Goal: Navigation & Orientation: Find specific page/section

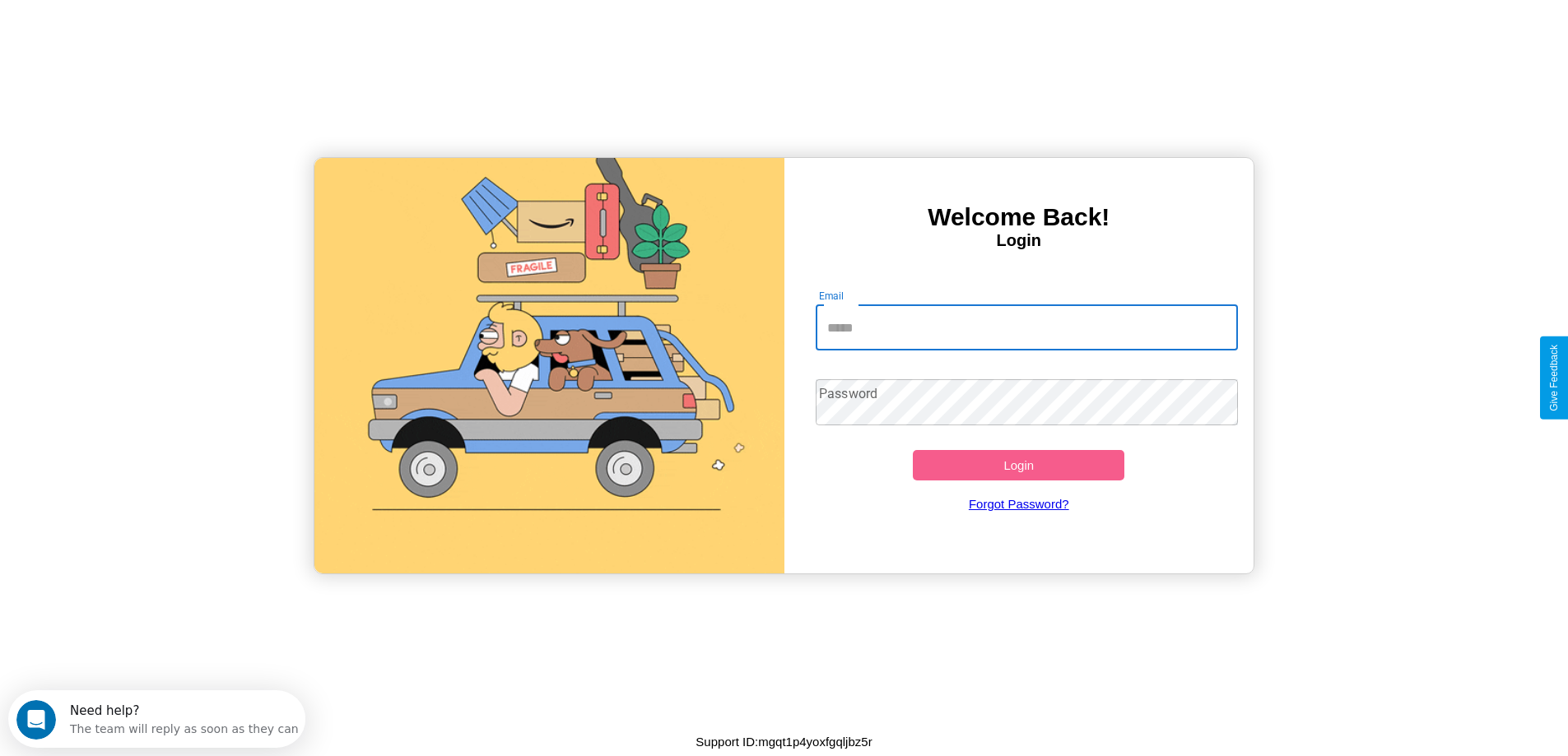
click at [1027, 328] on input "Email" at bounding box center [1027, 327] width 422 height 46
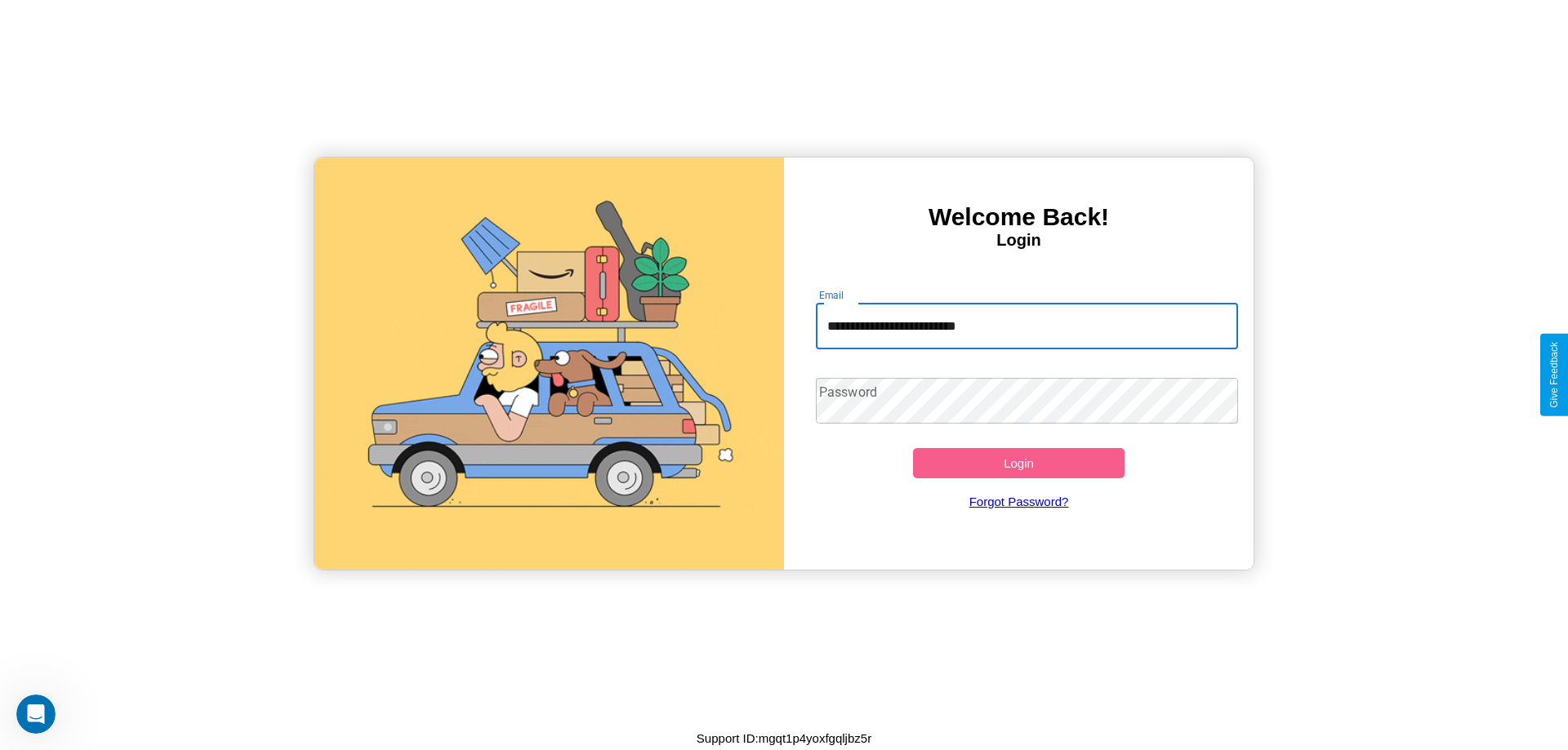
type input "**********"
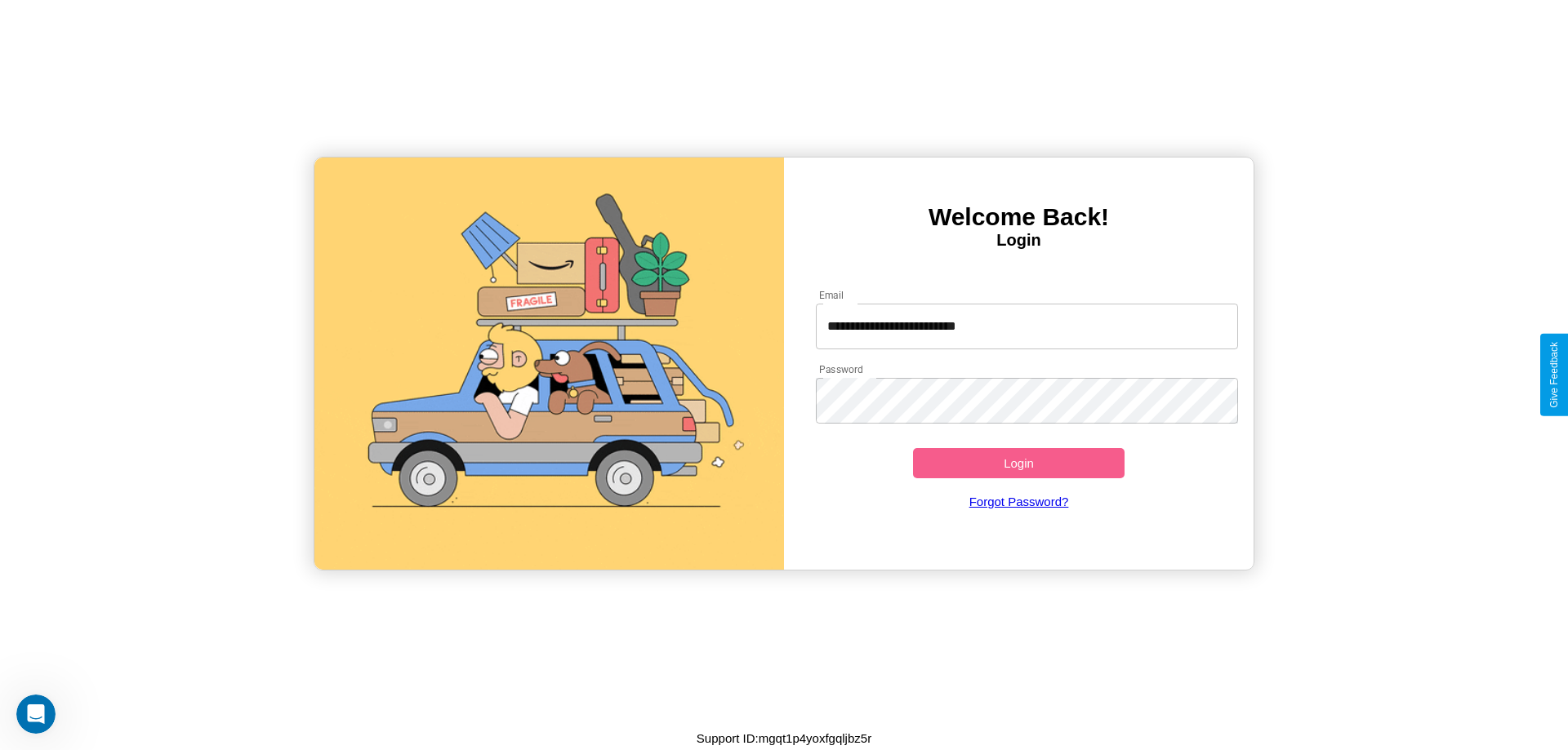
click at [1018, 463] on button "Login" at bounding box center [1018, 463] width 212 height 30
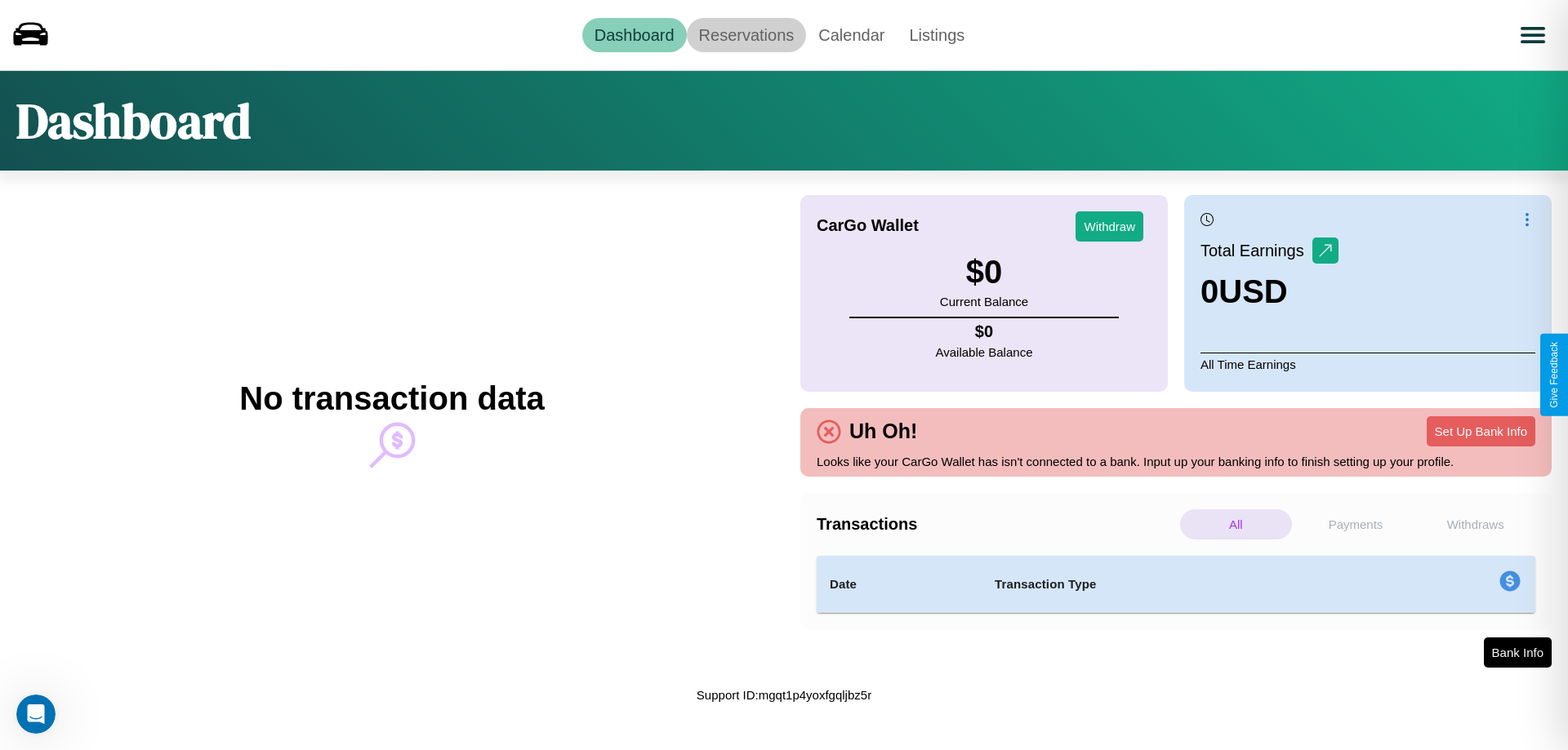
click at [746, 34] on link "Reservations" at bounding box center [747, 35] width 120 height 34
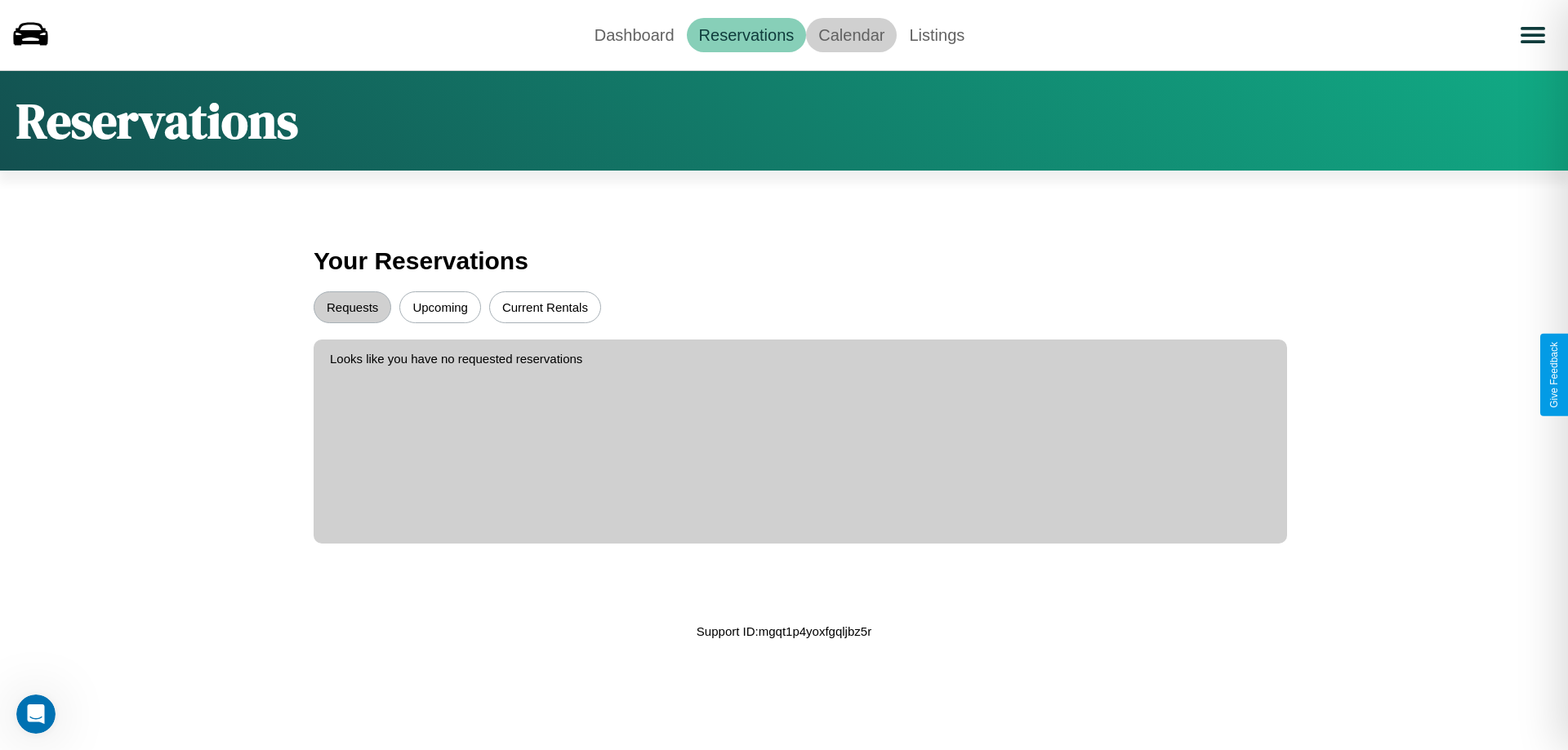
click at [851, 34] on link "Calendar" at bounding box center [851, 35] width 91 height 34
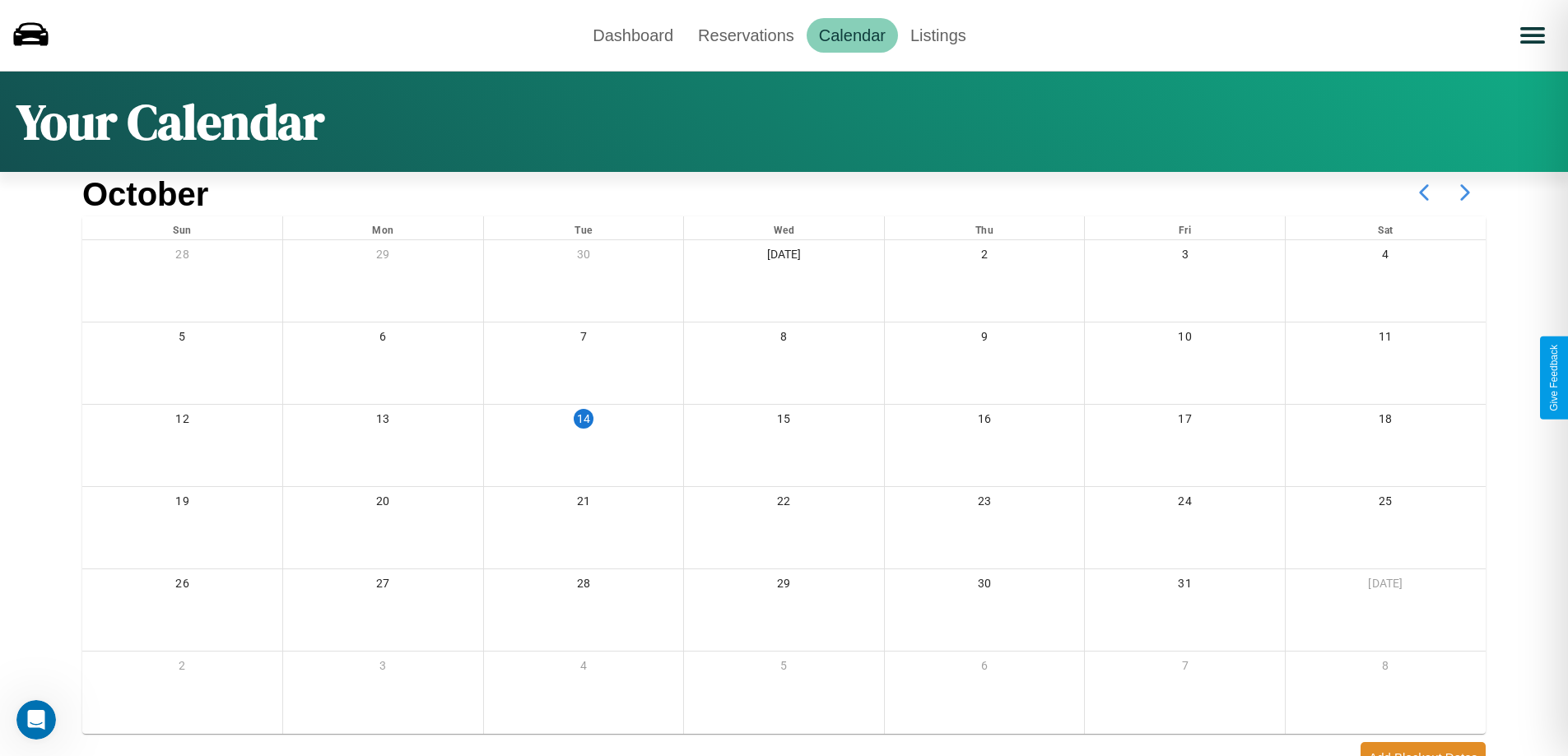
click at [1466, 192] on icon at bounding box center [1466, 192] width 42 height 42
click at [634, 34] on link "Dashboard" at bounding box center [633, 35] width 106 height 34
